Goal: Navigation & Orientation: Find specific page/section

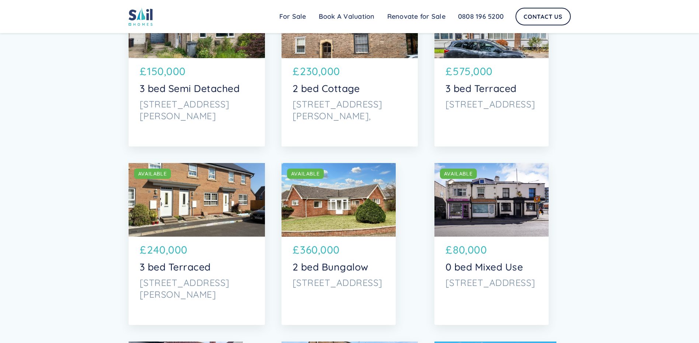
scroll to position [921, 0]
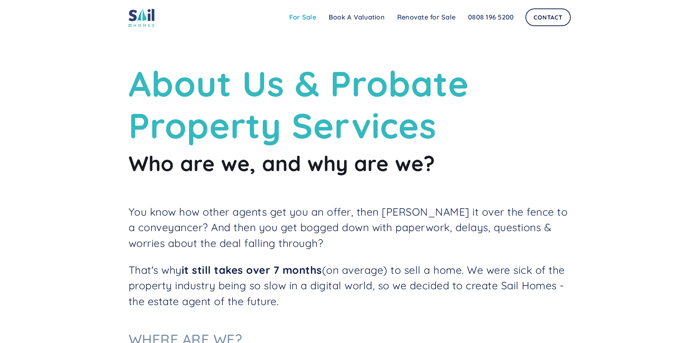
click at [311, 17] on link "For Sale" at bounding box center [302, 17] width 39 height 15
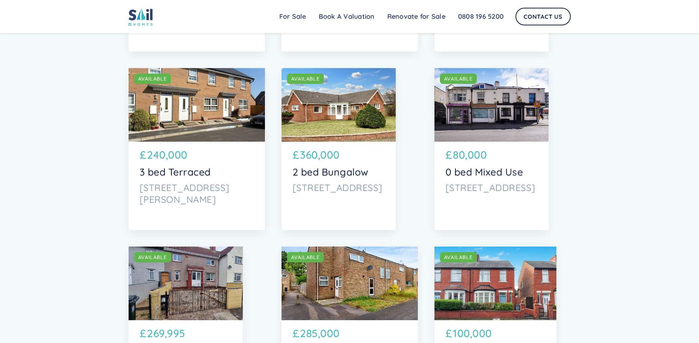
scroll to position [1032, 0]
